Goal: Information Seeking & Learning: Learn about a topic

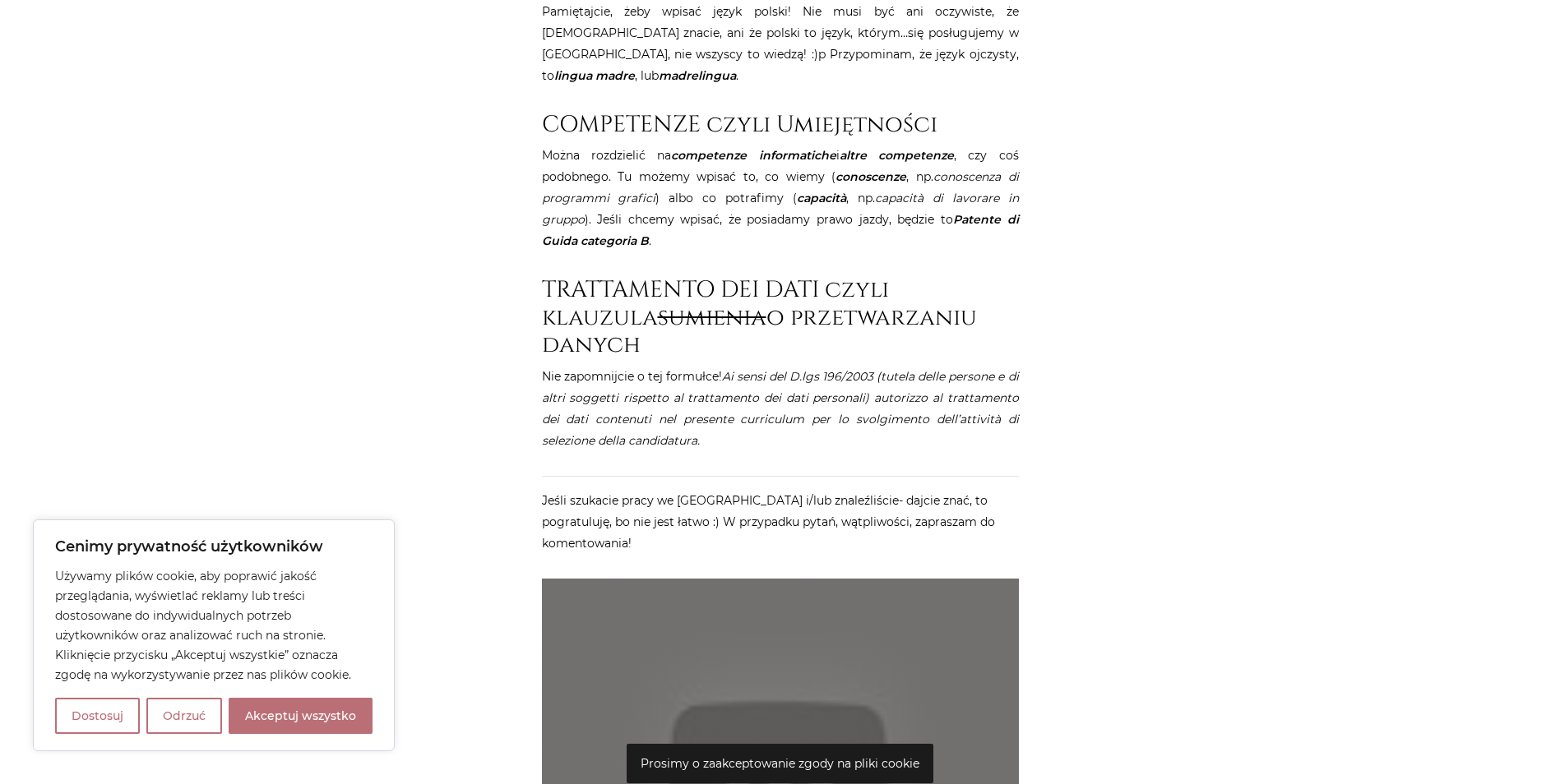
scroll to position [2849, 0]
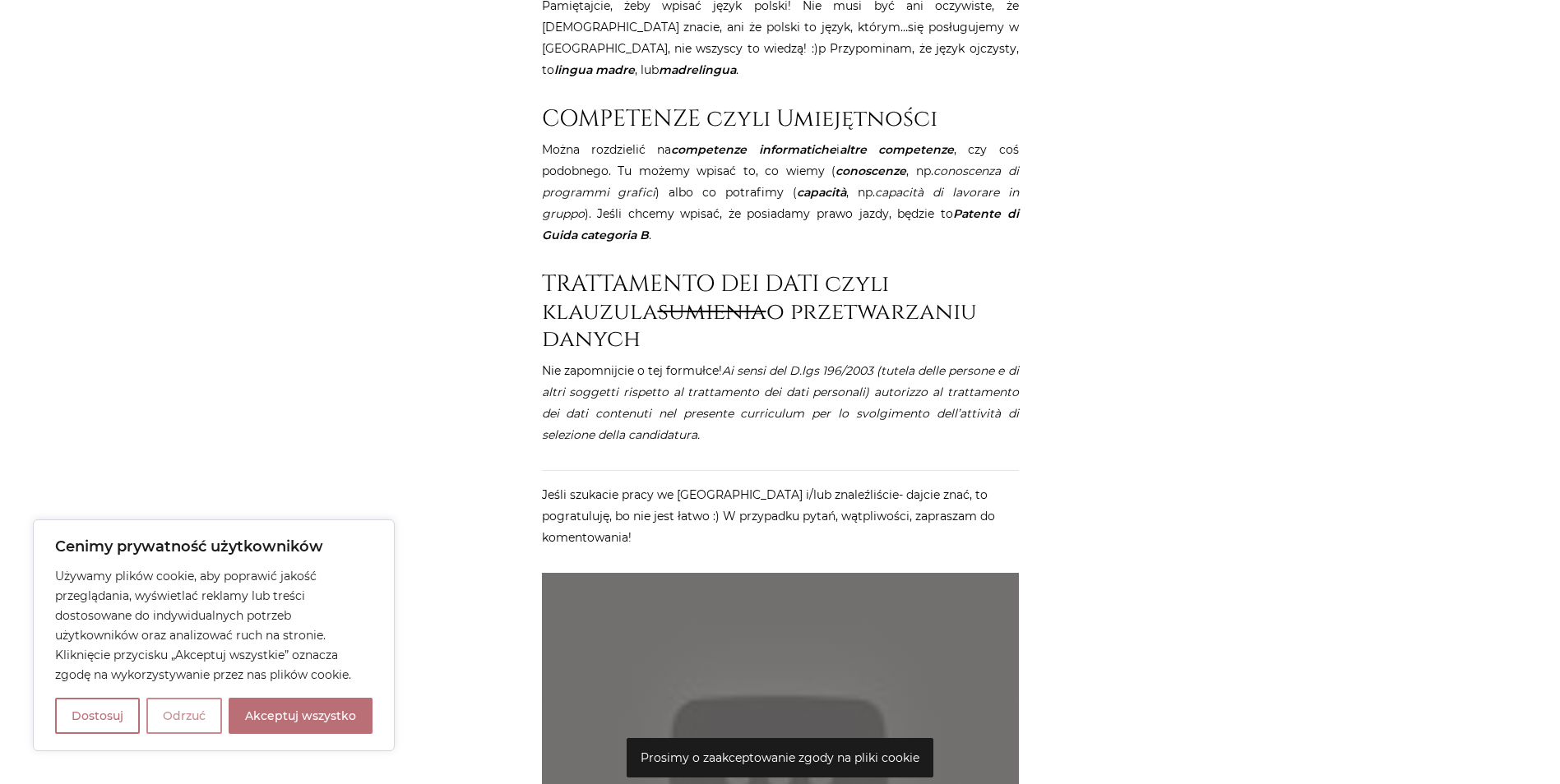
click at [182, 720] on button "Odrzuć" at bounding box center [184, 715] width 76 height 36
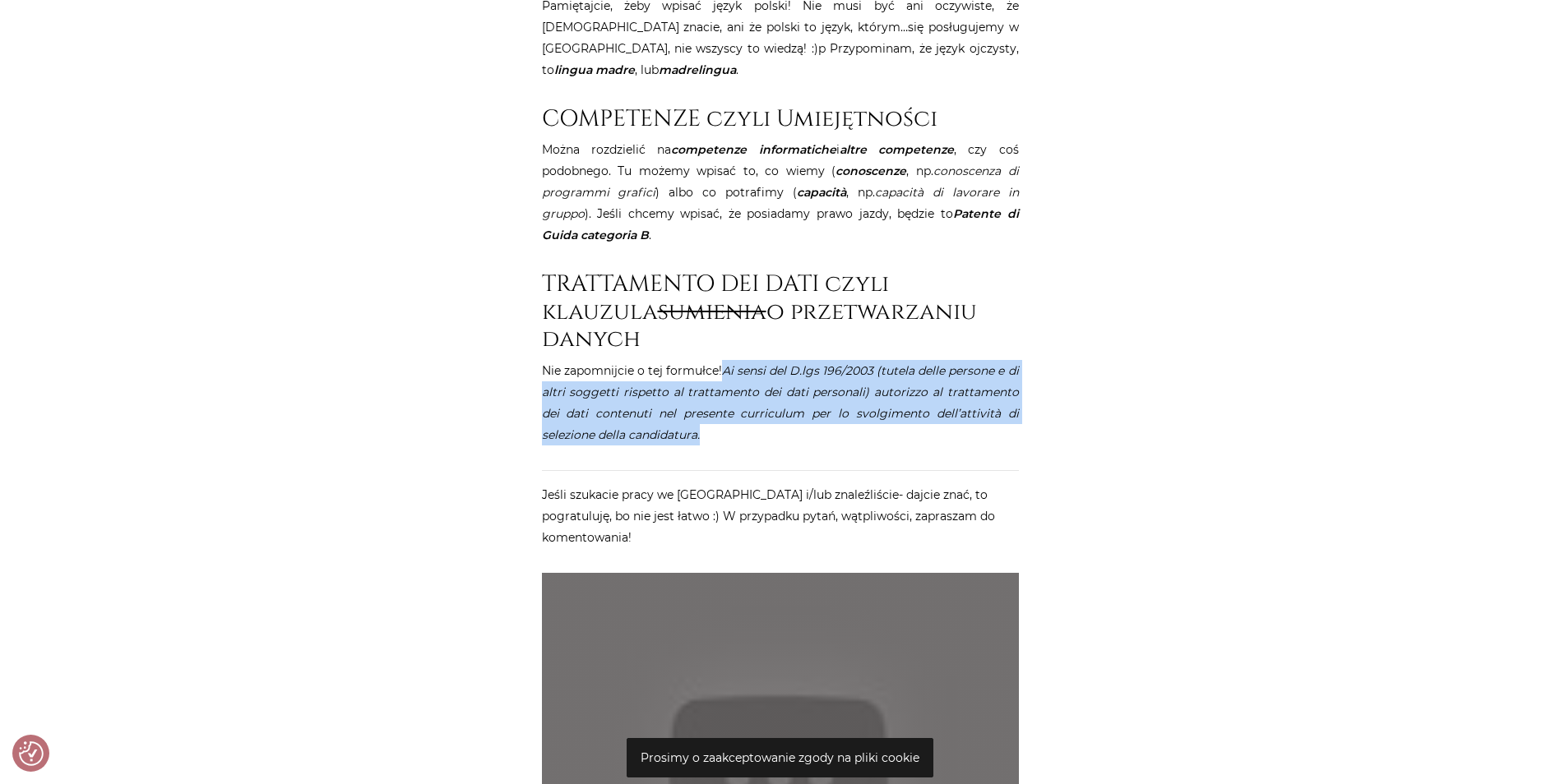
drag, startPoint x: 739, startPoint y: 348, endPoint x: 726, endPoint y: 305, distance: 44.9
click at [726, 360] on p "Nie zapomnijcie o tej formułce! Ai sensi del D.lgs 196/2003 (tutela delle perso…" at bounding box center [780, 402] width 477 height 86
copy em "Ai sensi del D.lgs 196/2003 (tutela delle persone e di altri soggetti rispetto …"
drag, startPoint x: 726, startPoint y: 305, endPoint x: 743, endPoint y: 334, distance: 33.6
copy em "Ai sensi del D.lgs 196/2003 (tutela delle persone e di altri soggetti rispetto …"
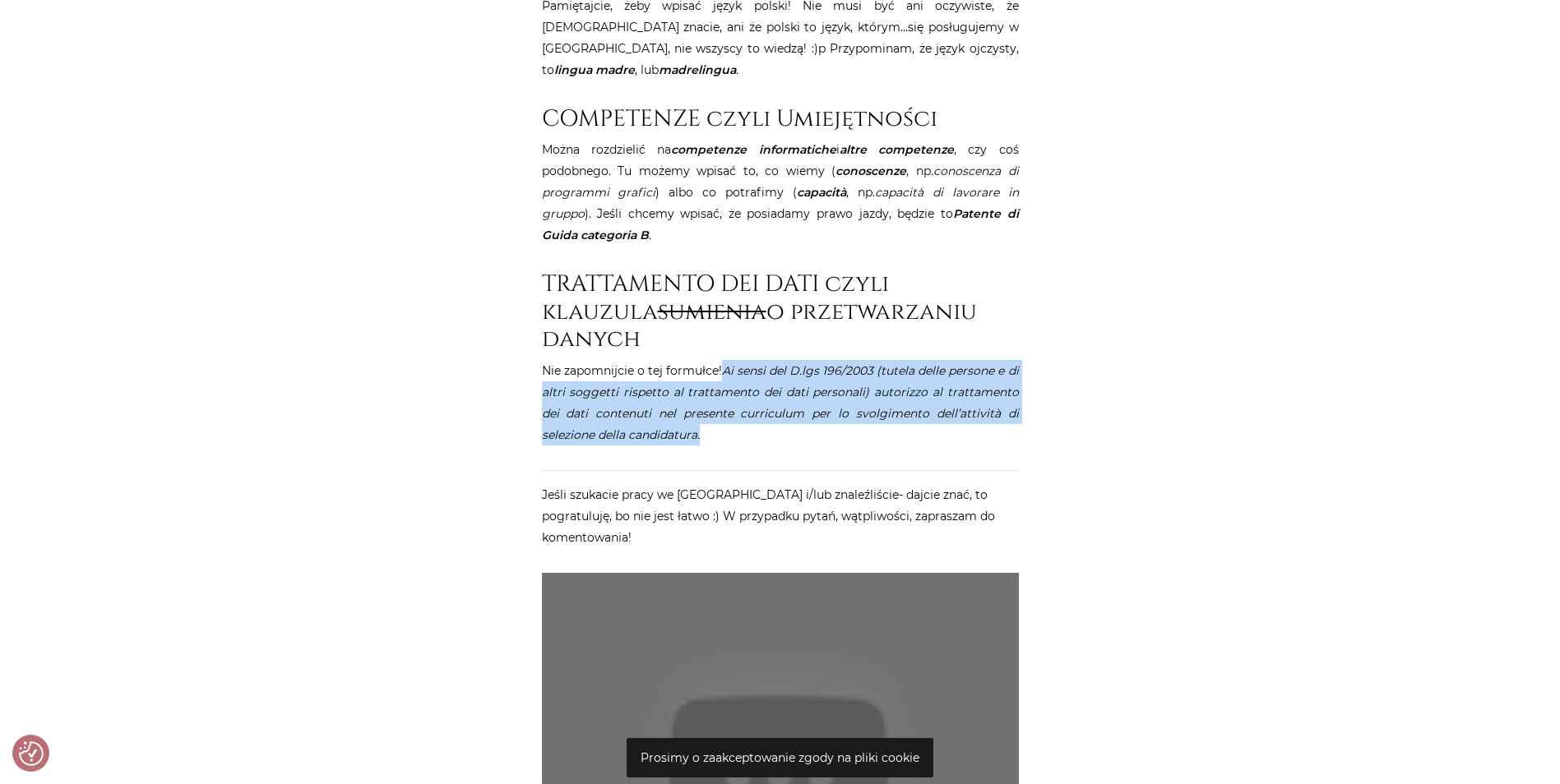
click at [661, 363] on em "Ai sensi del D.lgs 196/2003 (tutela delle persone e di altri soggetti rispetto …" at bounding box center [780, 402] width 477 height 79
drag, startPoint x: 724, startPoint y: 298, endPoint x: 729, endPoint y: 371, distance: 73.2
click at [729, 371] on p "Nie zapomnijcie o tej formułce! Ai sensi del D.lgs 196/2003 (tutela delle perso…" at bounding box center [780, 402] width 477 height 86
drag, startPoint x: 735, startPoint y: 366, endPoint x: 726, endPoint y: 301, distance: 65.6
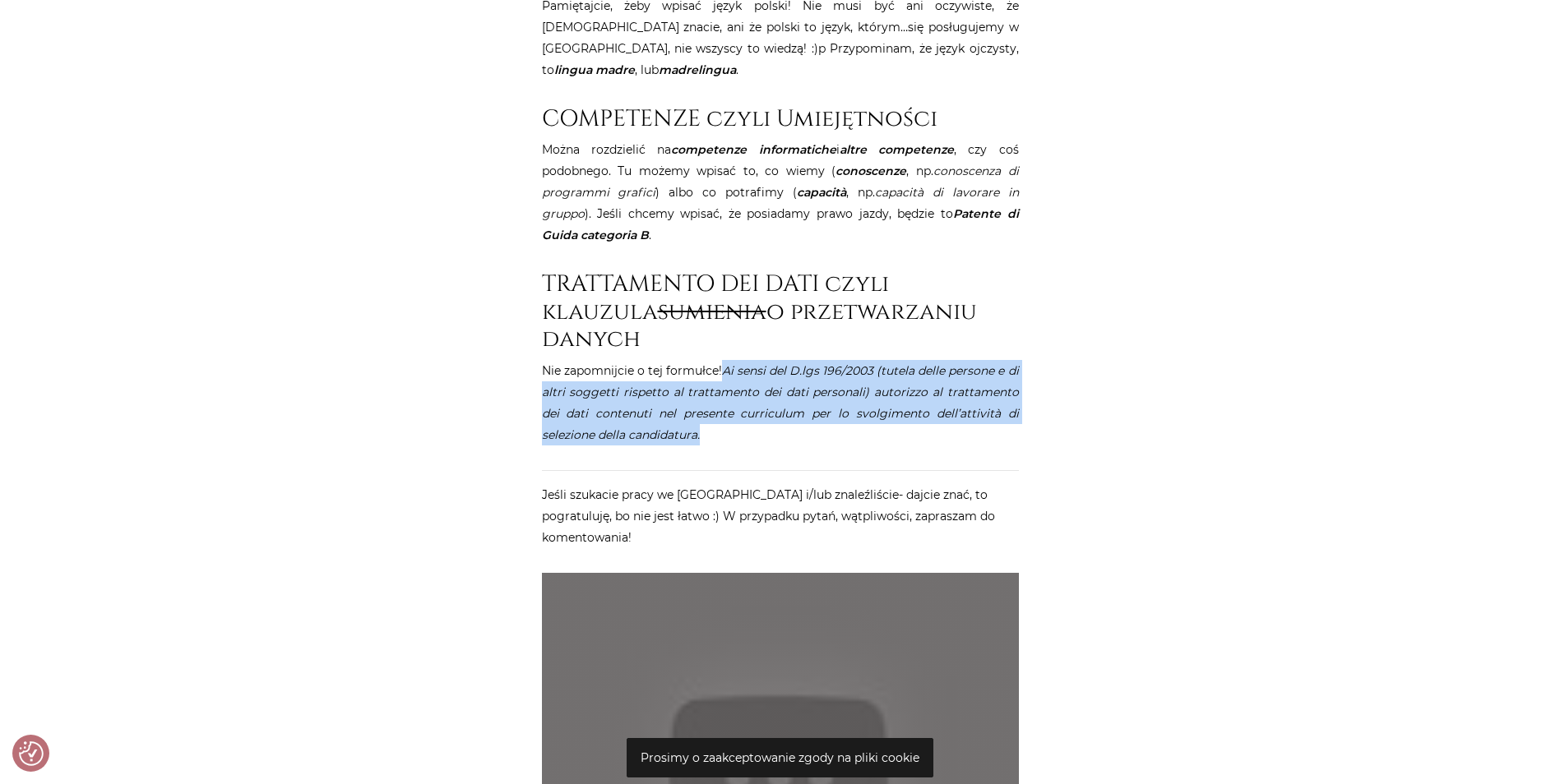
click at [726, 360] on p "Nie zapomnijcie o tej formułce! Ai sensi del D.lgs 196/2003 (tutela delle perso…" at bounding box center [780, 402] width 477 height 86
click at [726, 363] on em "Ai sensi del D.lgs 196/2003 (tutela delle persone e di altri soggetti rispetto …" at bounding box center [780, 402] width 477 height 79
drag, startPoint x: 726, startPoint y: 301, endPoint x: 721, endPoint y: 393, distance: 92.1
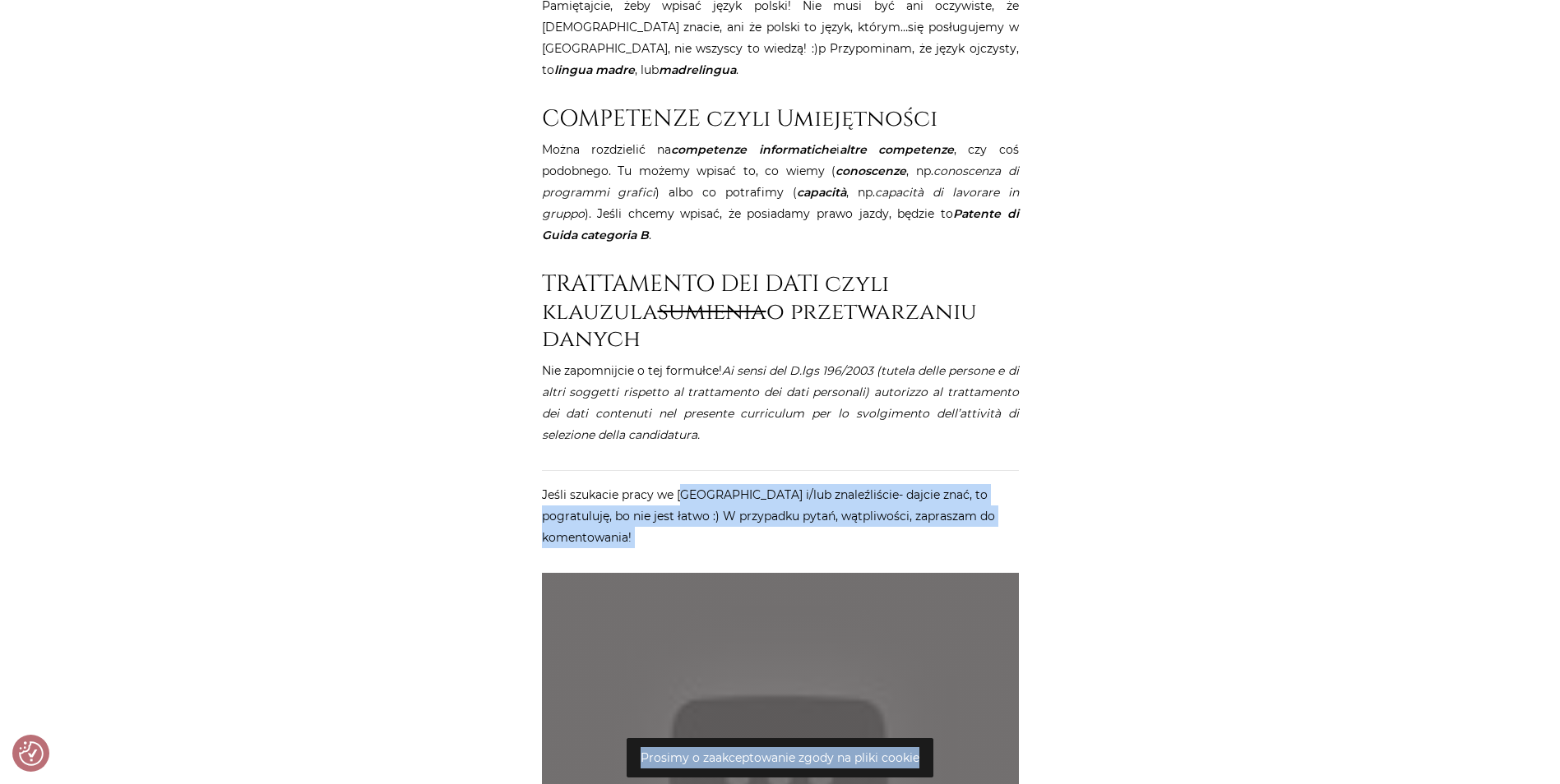
drag, startPoint x: 715, startPoint y: 438, endPoint x: 1005, endPoint y: 460, distance: 290.8
drag, startPoint x: 1005, startPoint y: 460, endPoint x: 941, endPoint y: 440, distance: 67.1
click at [941, 484] on p "Jeśli szukacie pracy we Włoszech i/lub znaleźliście- dajcie znać, to pogratuluj…" at bounding box center [780, 515] width 477 height 64
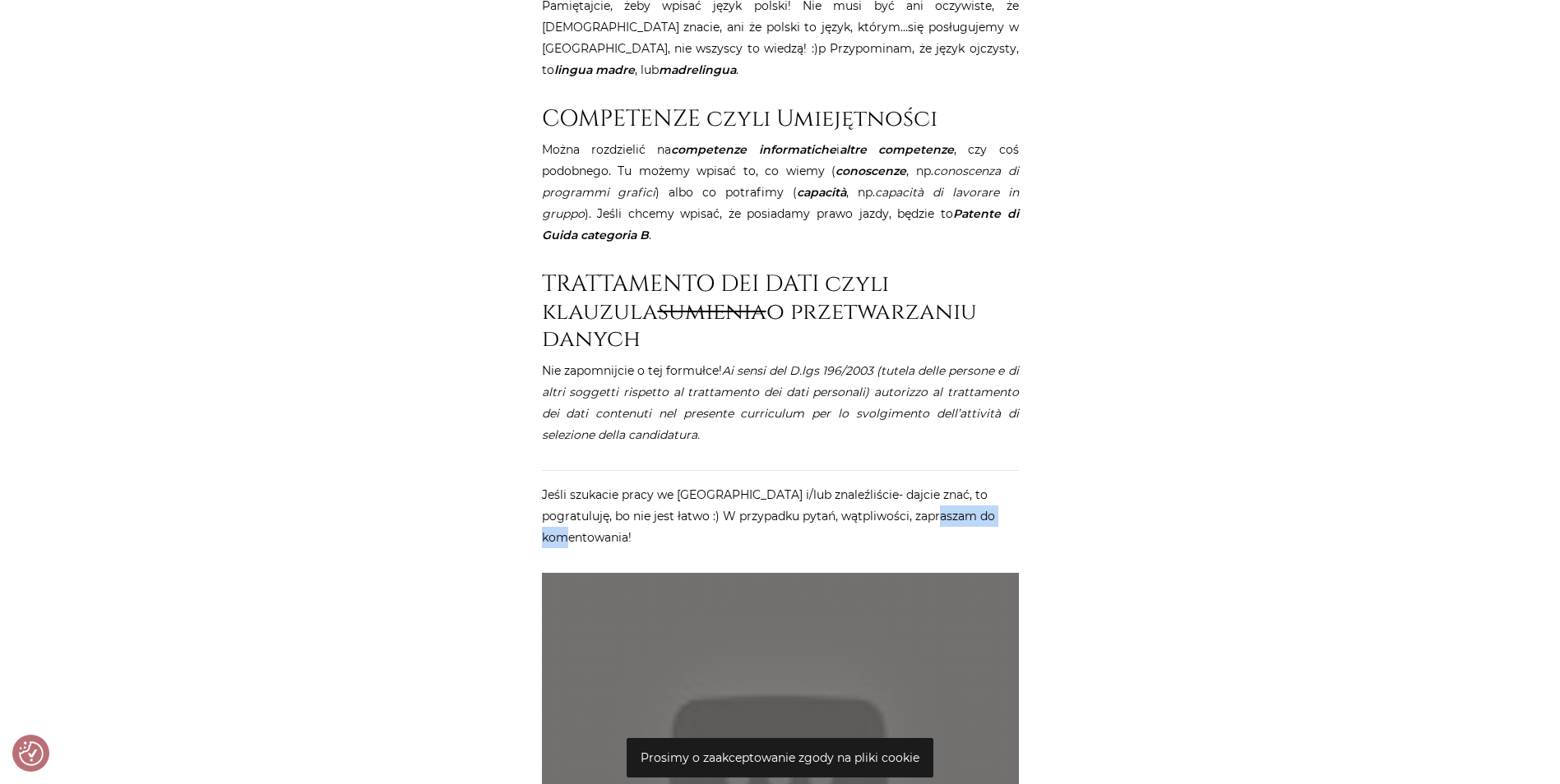
click at [941, 484] on p "Jeśli szukacie pracy we Włoszech i/lub znaleźliście- dajcie znać, to pogratuluj…" at bounding box center [780, 515] width 477 height 64
drag, startPoint x: 941, startPoint y: 440, endPoint x: 1002, endPoint y: 458, distance: 63.6
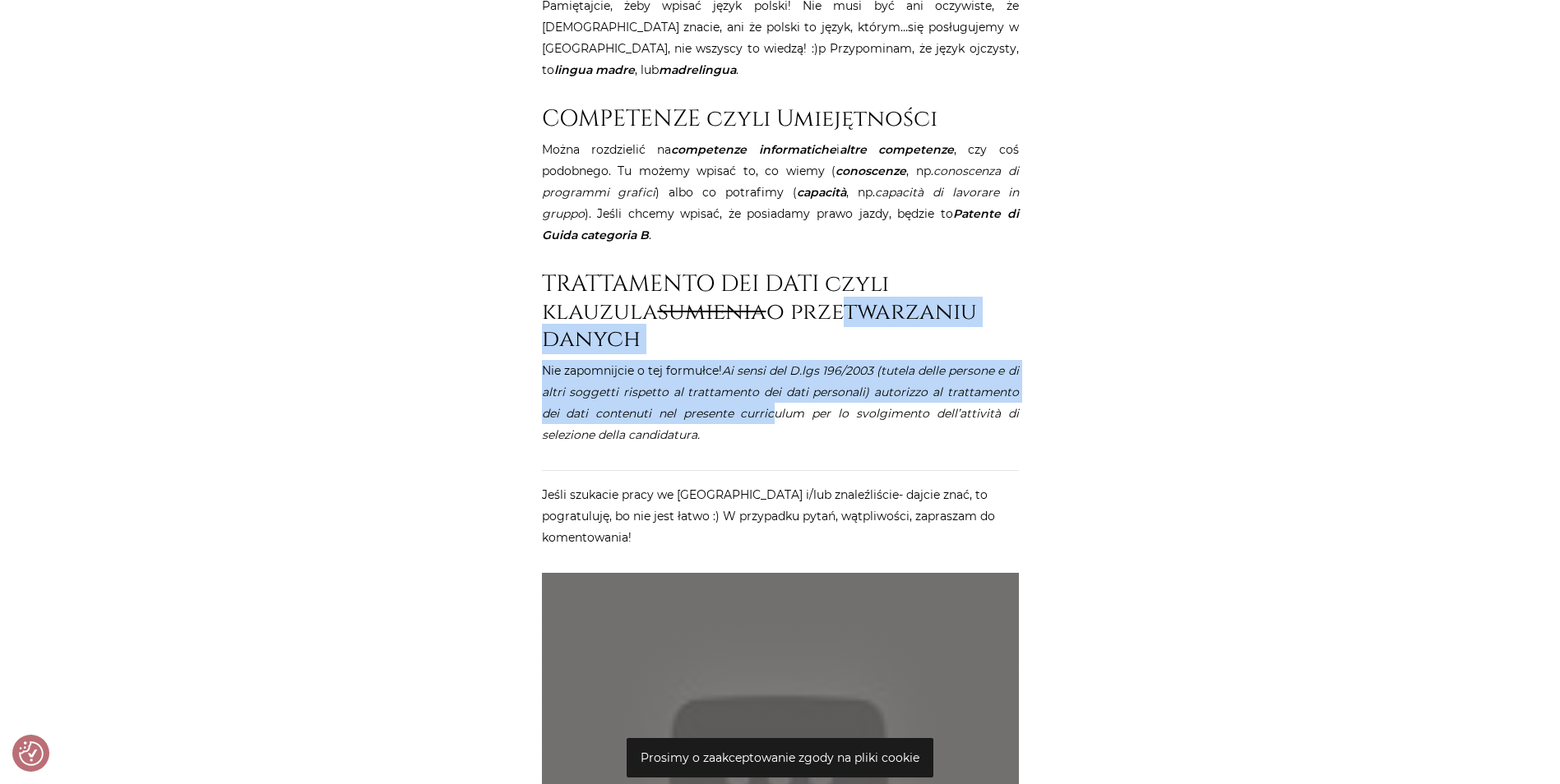
drag, startPoint x: 725, startPoint y: 304, endPoint x: 738, endPoint y: 349, distance: 46.8
click at [738, 363] on em "Ai sensi del D.lgs 196/2003 (tutela delle persone e di altri soggetti rispetto …" at bounding box center [780, 402] width 477 height 79
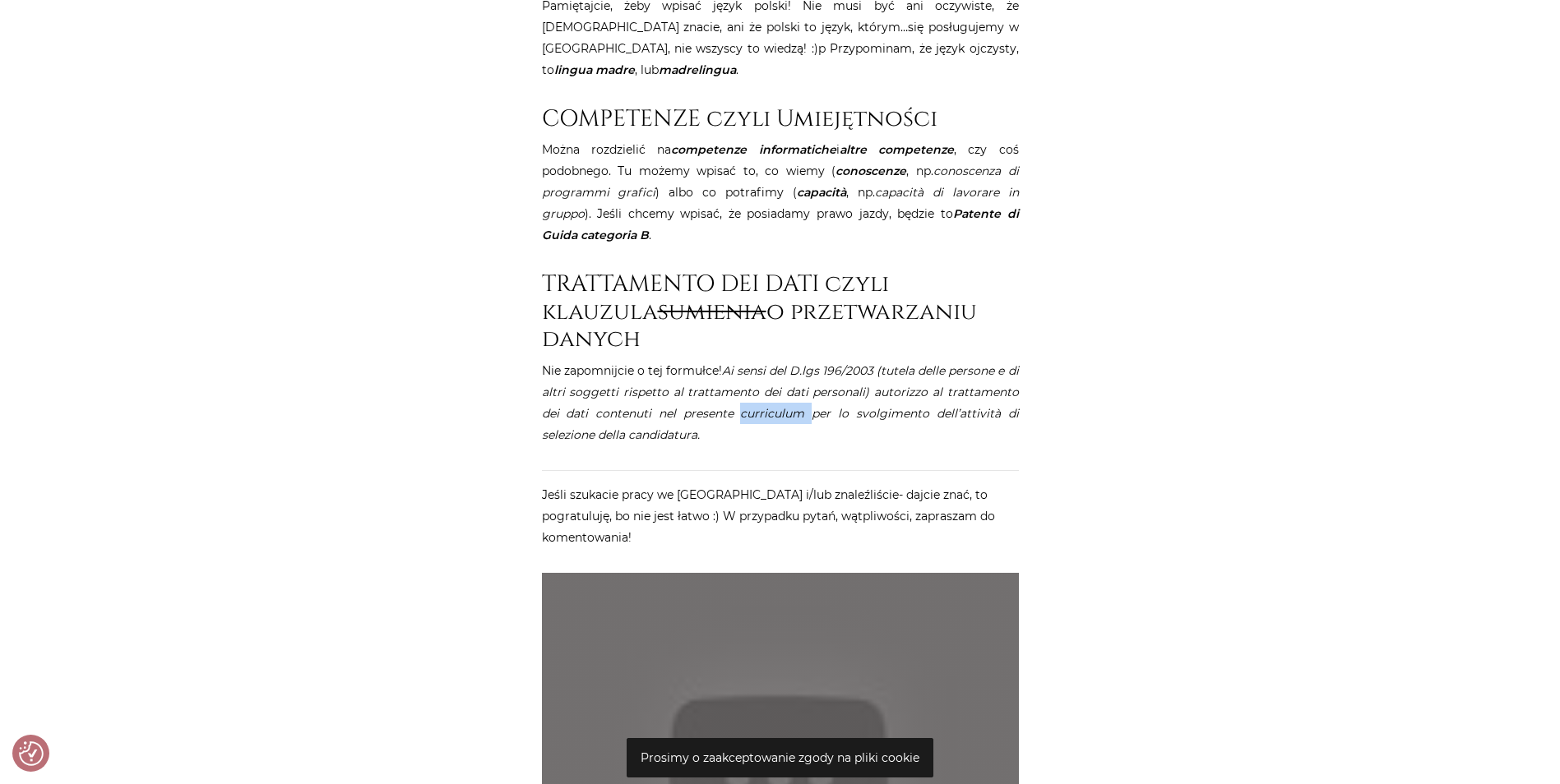
click at [738, 363] on em "Ai sensi del D.lgs 196/2003 (tutela delle persone e di altri soggetti rispetto …" at bounding box center [780, 402] width 477 height 79
drag, startPoint x: 738, startPoint y: 349, endPoint x: 742, endPoint y: 384, distance: 35.2
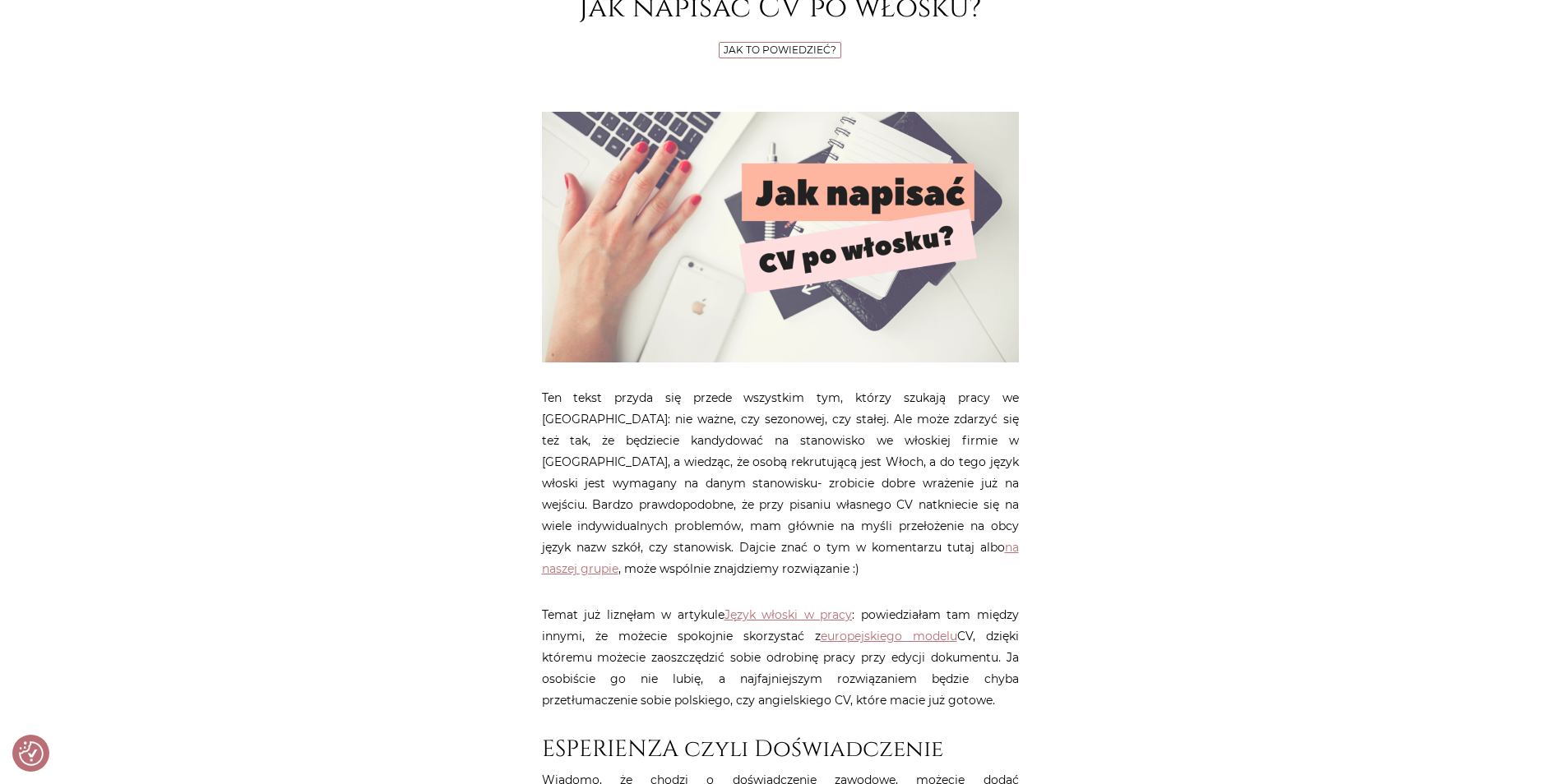
scroll to position [0, 0]
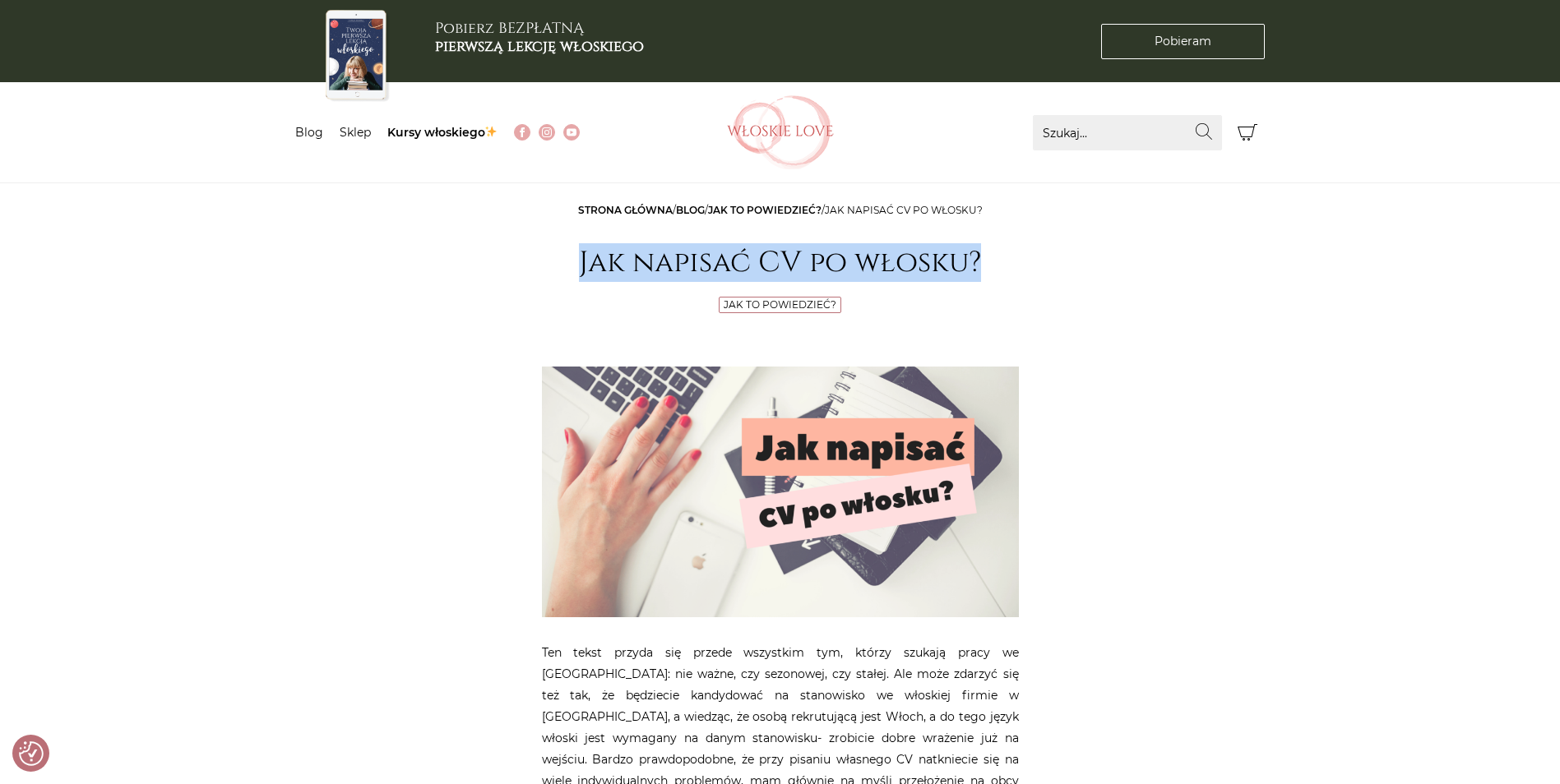
drag, startPoint x: 571, startPoint y: 267, endPoint x: 985, endPoint y: 268, distance: 414.0
click at [985, 268] on h1 "Jak napisać CV po włosku?" at bounding box center [780, 263] width 477 height 35
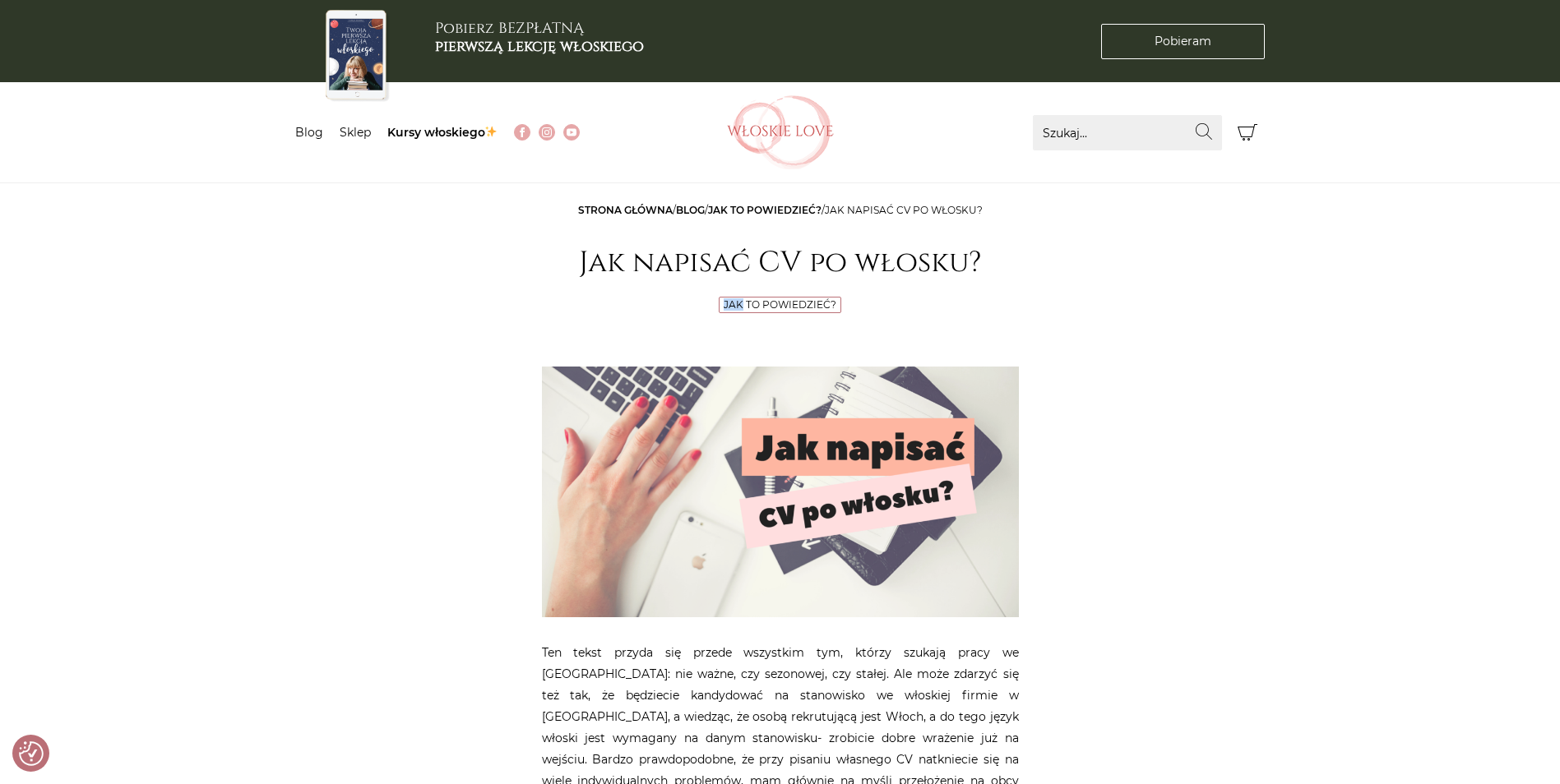
drag, startPoint x: 985, startPoint y: 268, endPoint x: 564, endPoint y: 288, distance: 421.5
click at [564, 288] on header "Strona główna / Blog / Jak to powiedzieć? / Jak napisać CV po włosku? Jak napis…" at bounding box center [780, 258] width 477 height 118
click at [619, 263] on h1 "Jak napisać CV po włosku?" at bounding box center [780, 263] width 477 height 35
click at [320, 132] on link "Blog" at bounding box center [309, 132] width 28 height 15
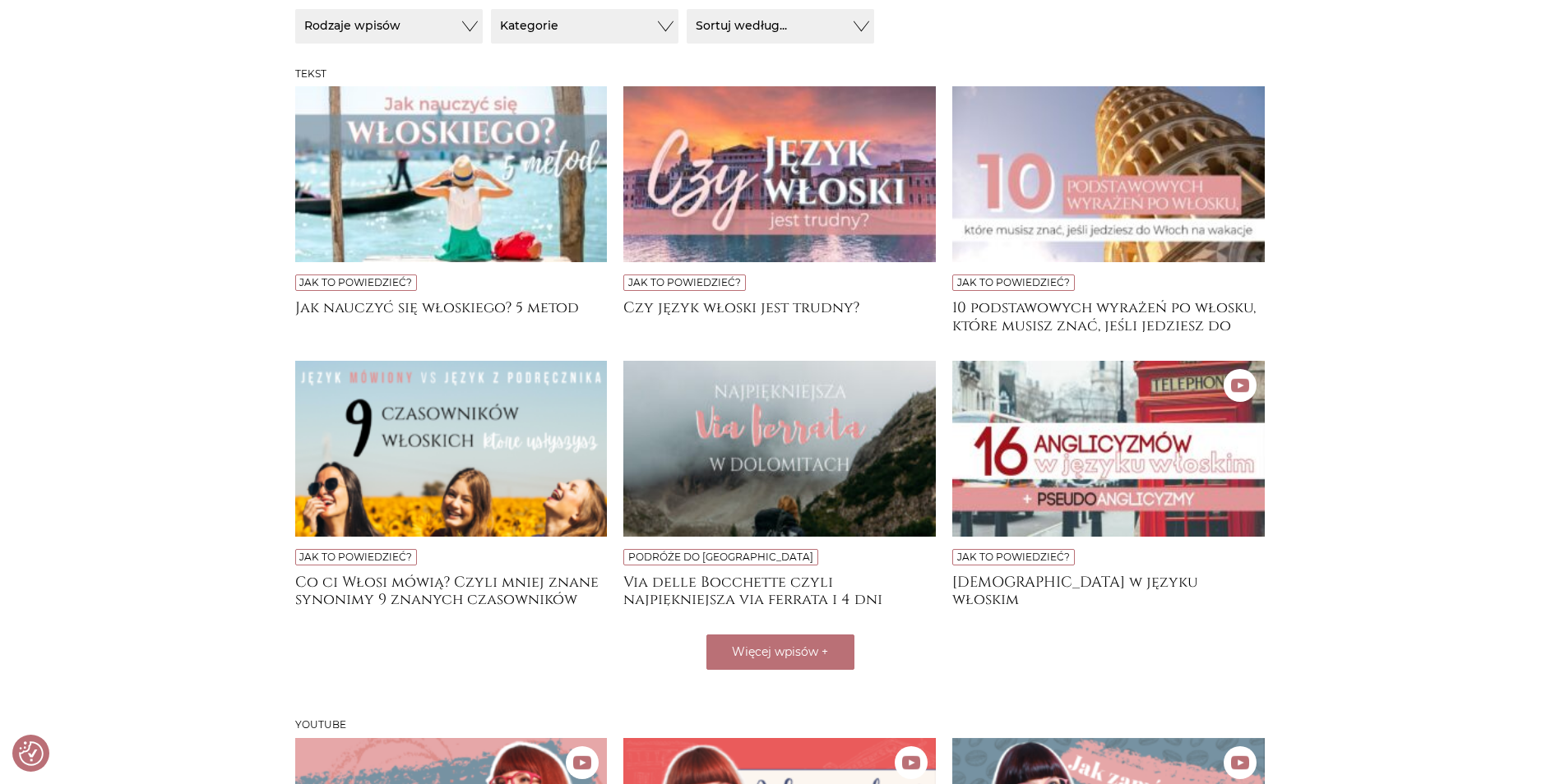
scroll to position [548, 0]
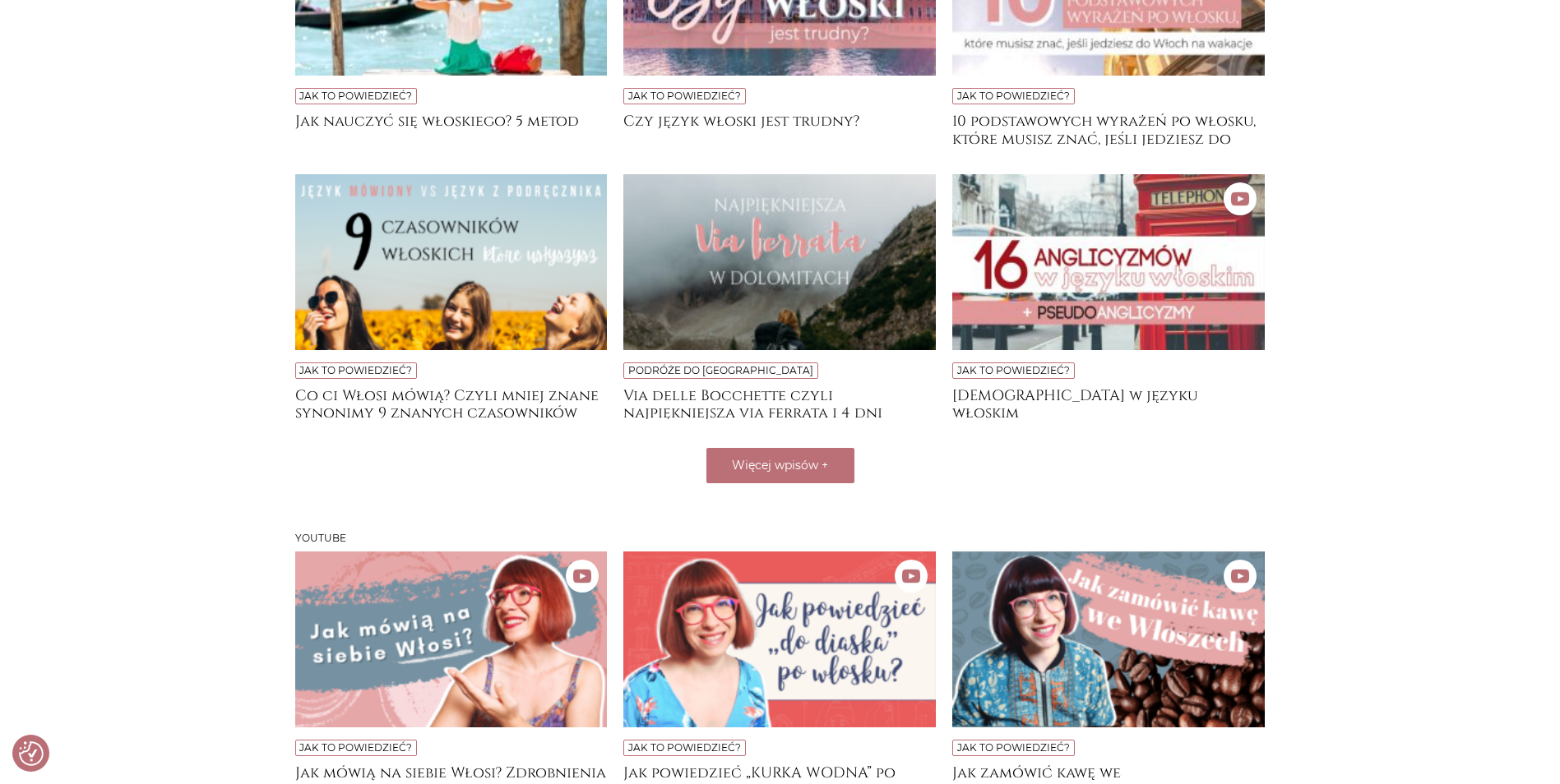
click at [500, 295] on img at bounding box center [452, 262] width 313 height 175
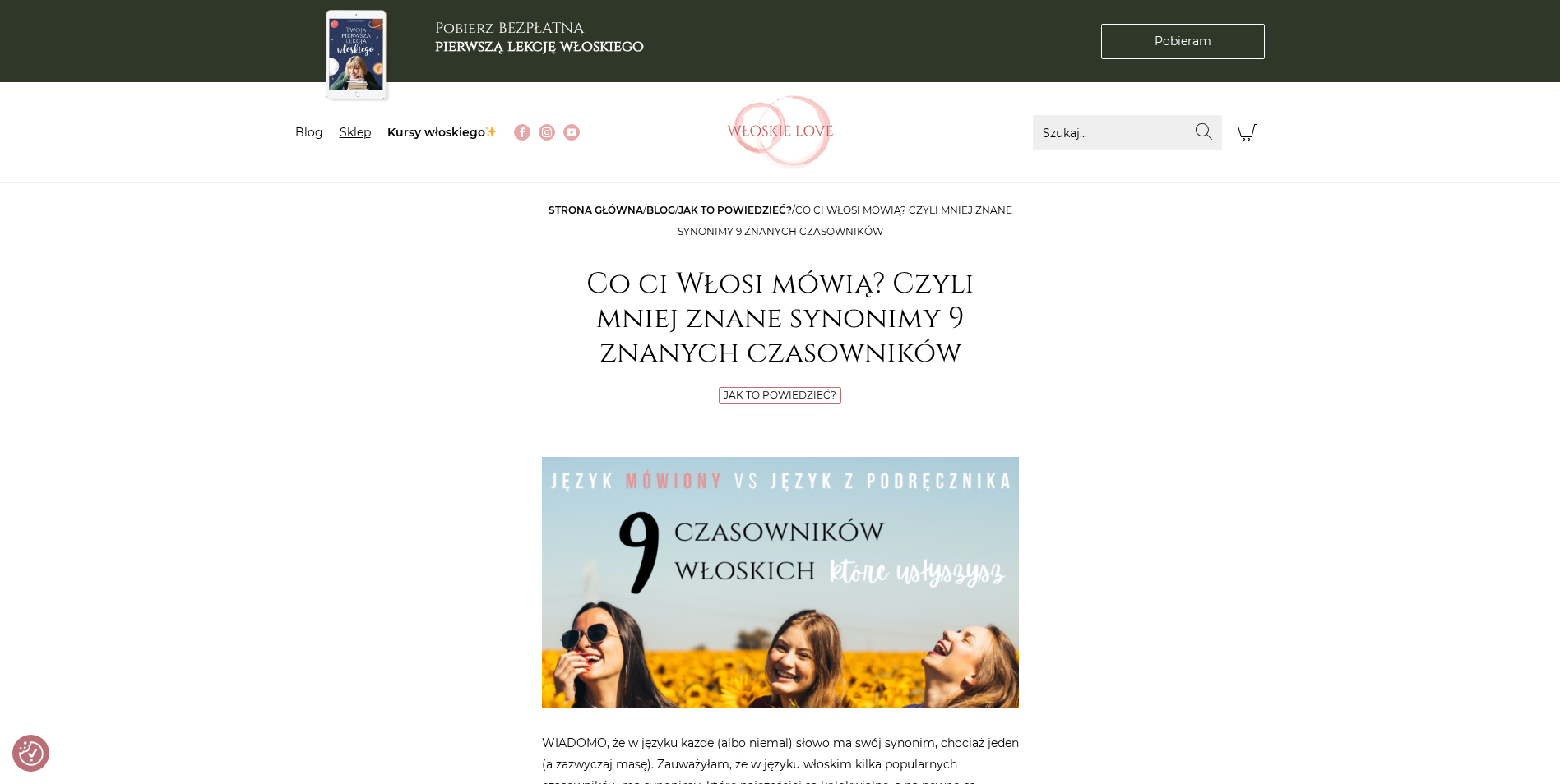
click at [361, 138] on link "Sklep" at bounding box center [355, 132] width 31 height 15
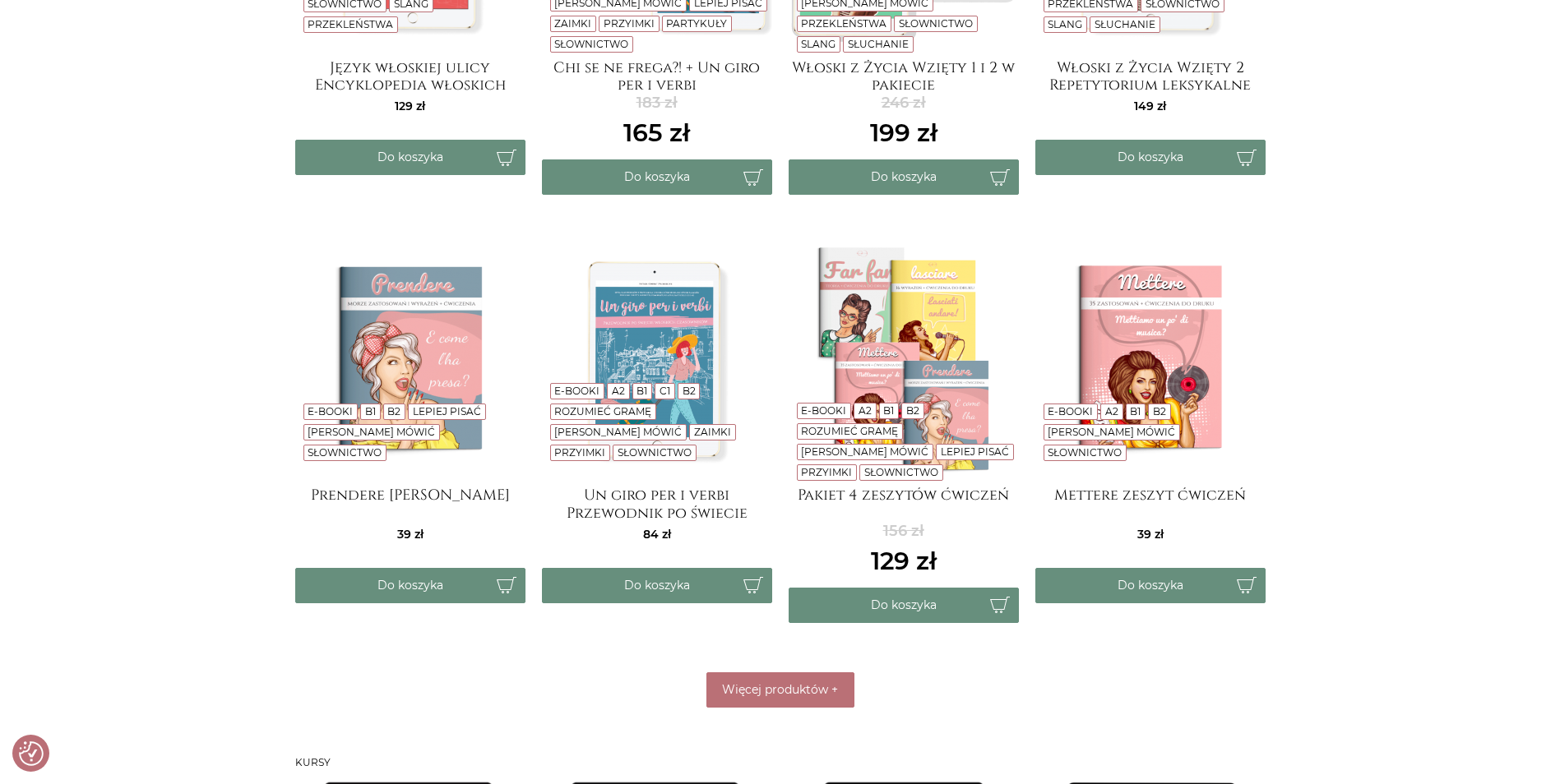
scroll to position [767, 0]
